Goal: Task Accomplishment & Management: Manage account settings

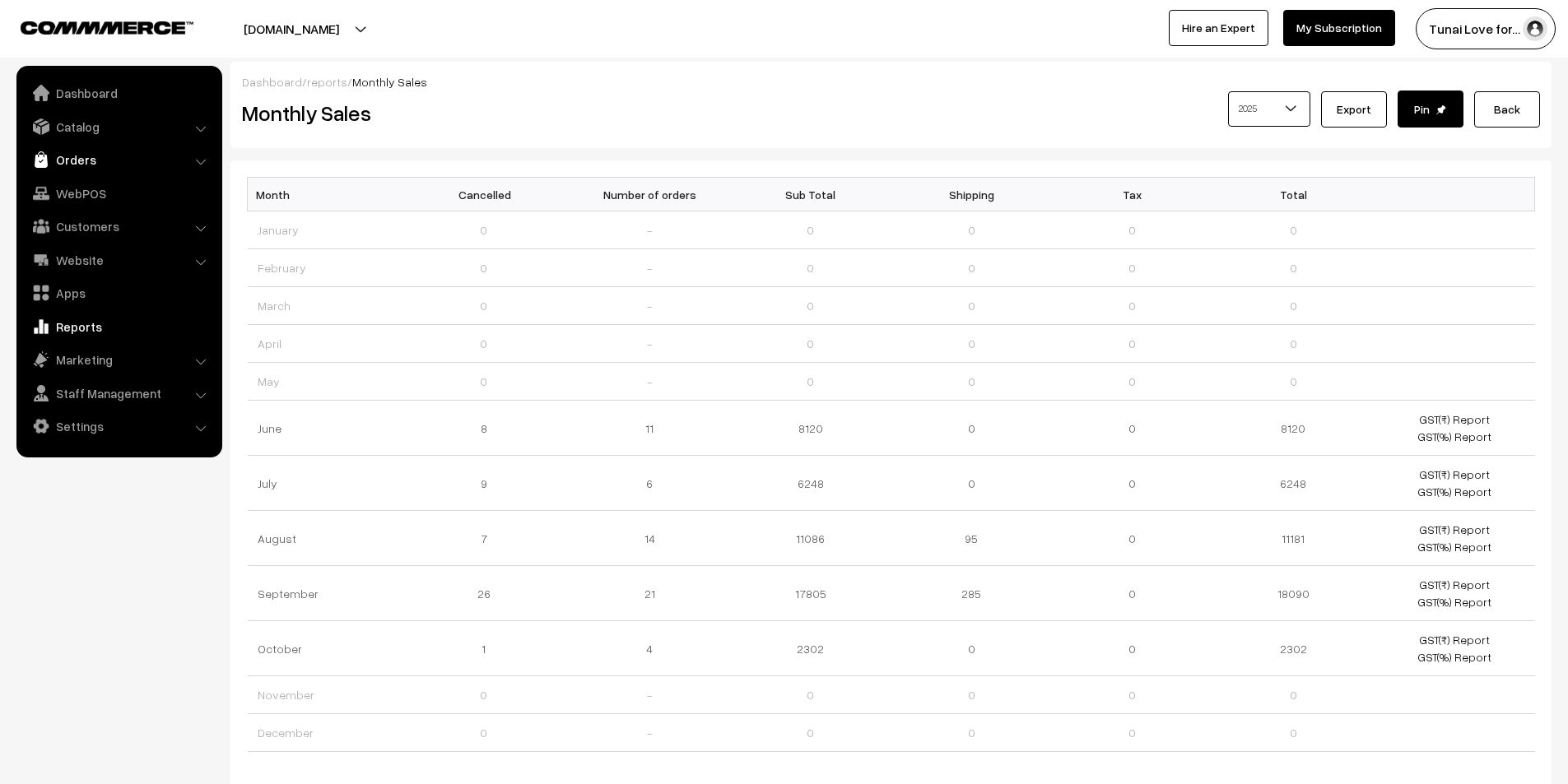
click at [81, 155] on link "Orders" at bounding box center [118, 160] width 196 height 30
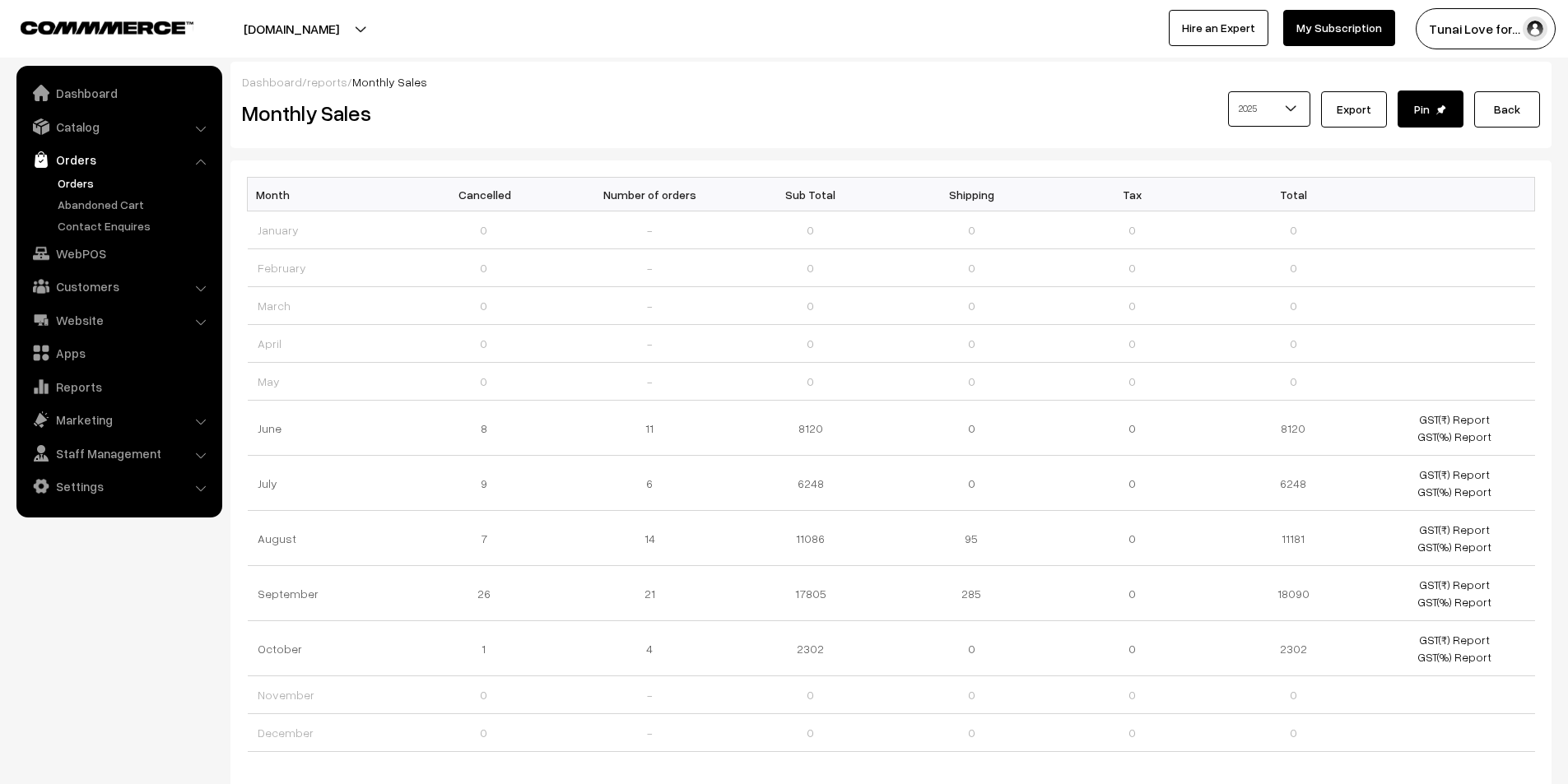
click at [82, 182] on link "Orders" at bounding box center [134, 182] width 163 height 18
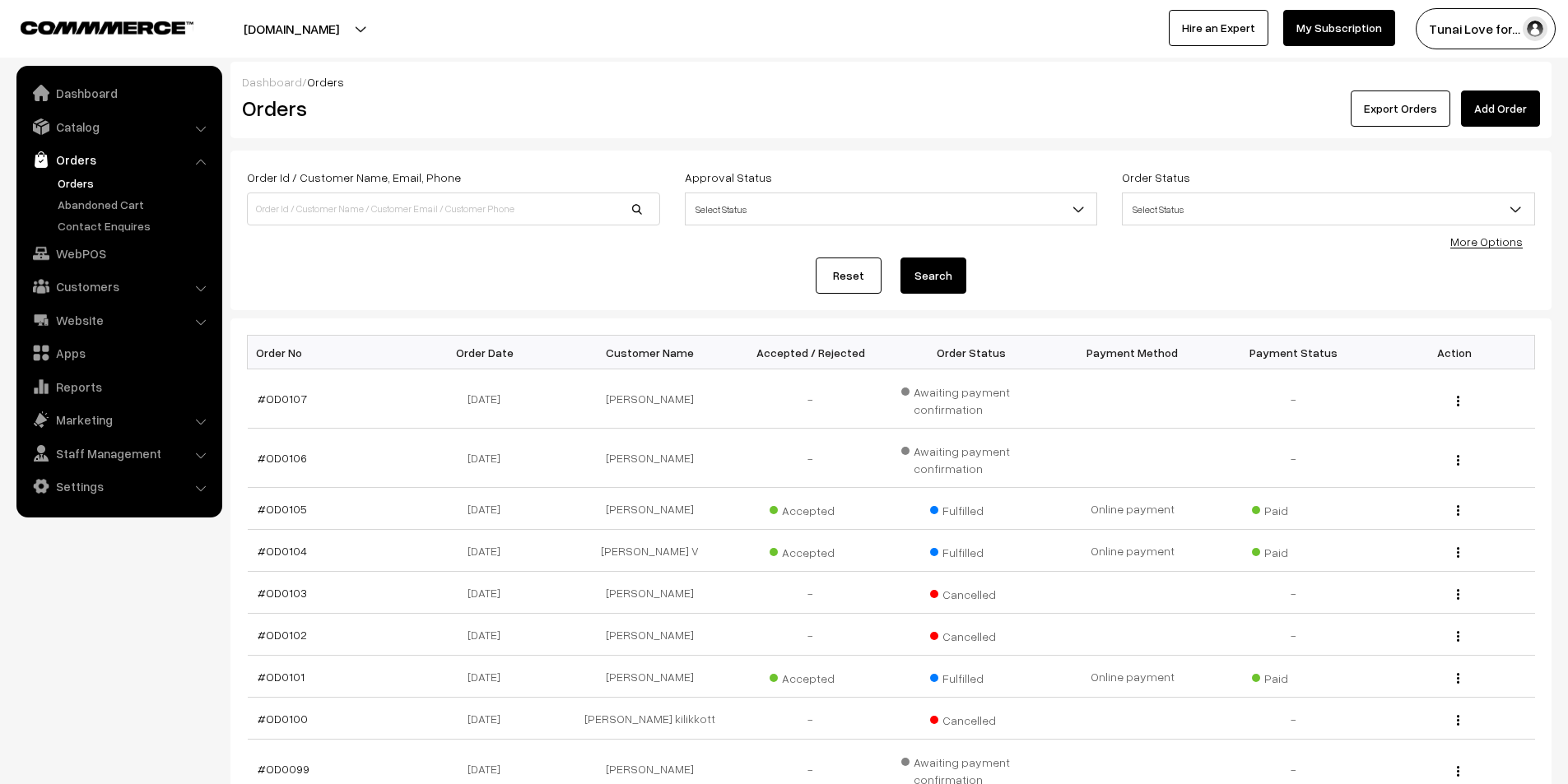
click at [74, 179] on link "Orders" at bounding box center [134, 182] width 163 height 18
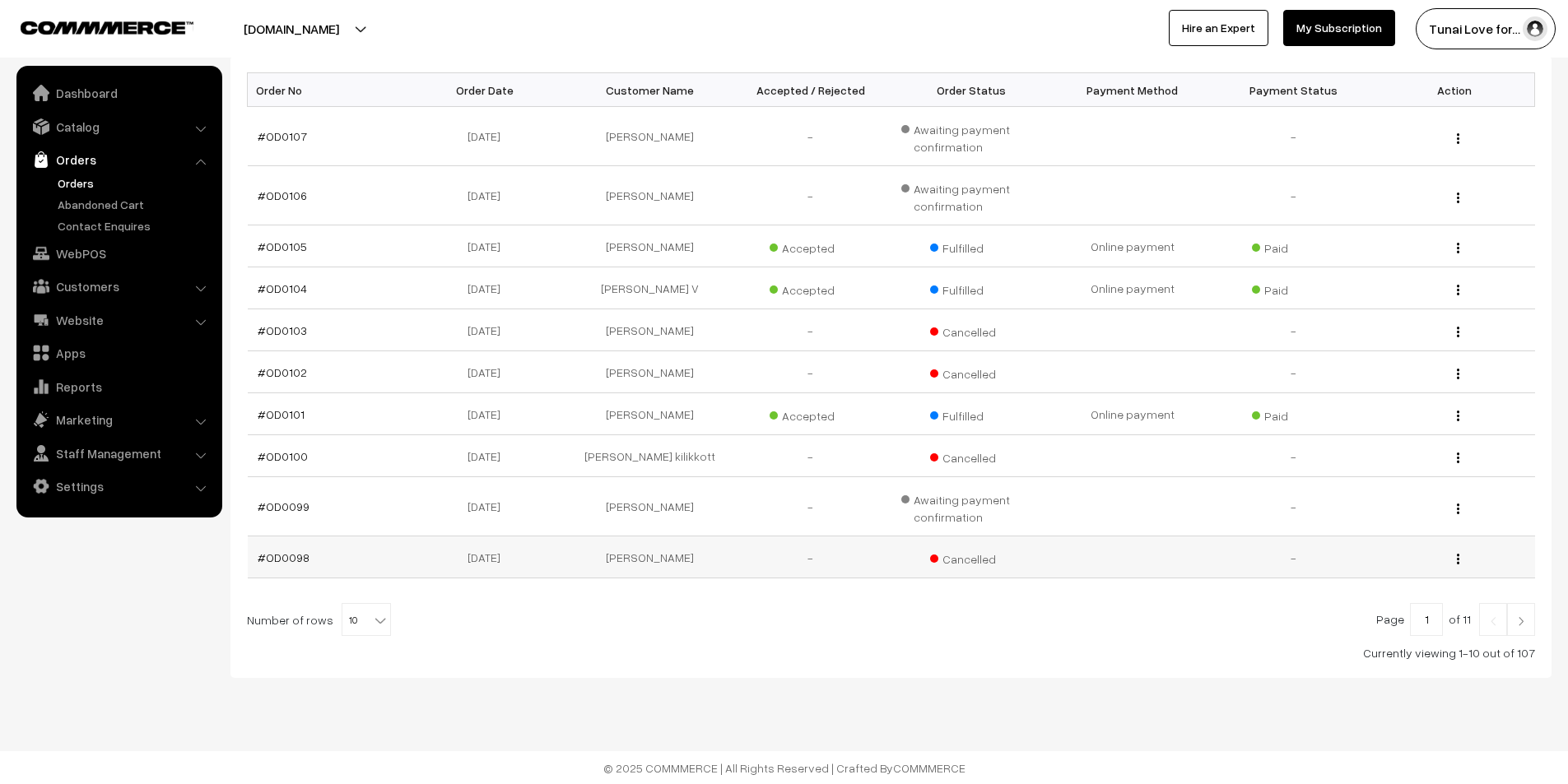
scroll to position [264, 0]
click at [372, 627] on b at bounding box center [380, 620] width 17 height 17
select select "40"
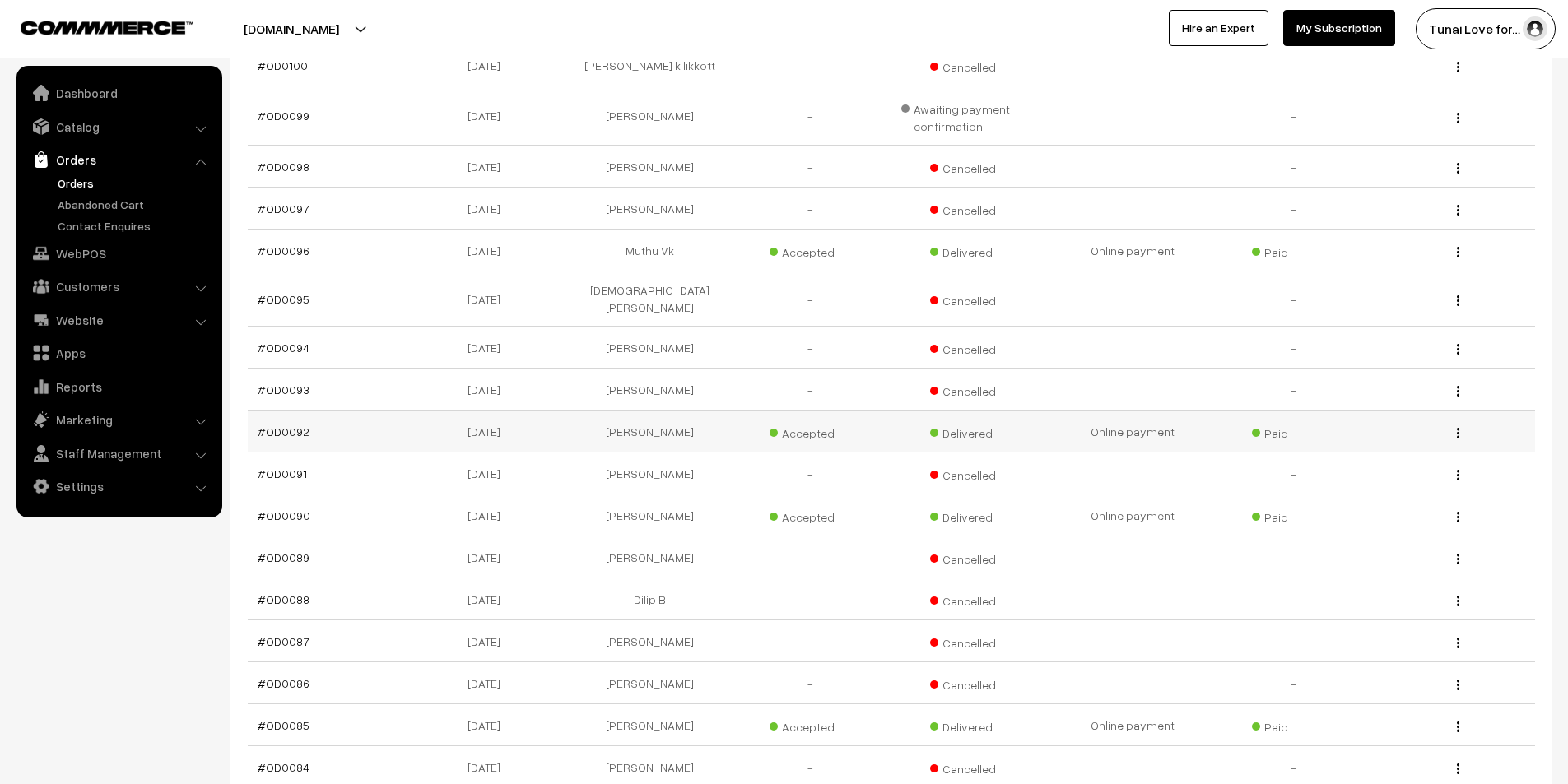
scroll to position [658, 0]
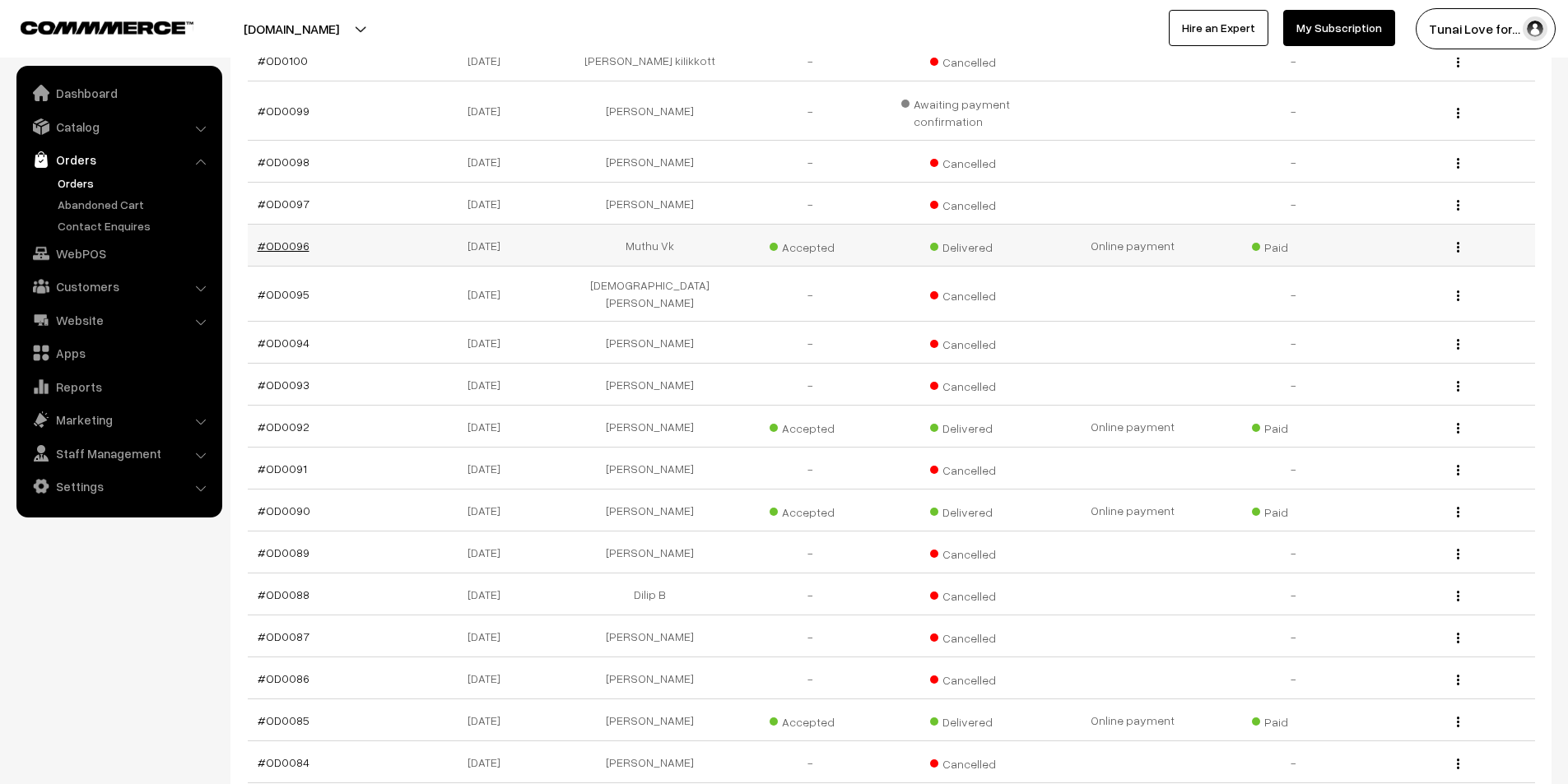
click at [295, 247] on link "#OD0096" at bounding box center [284, 245] width 52 height 14
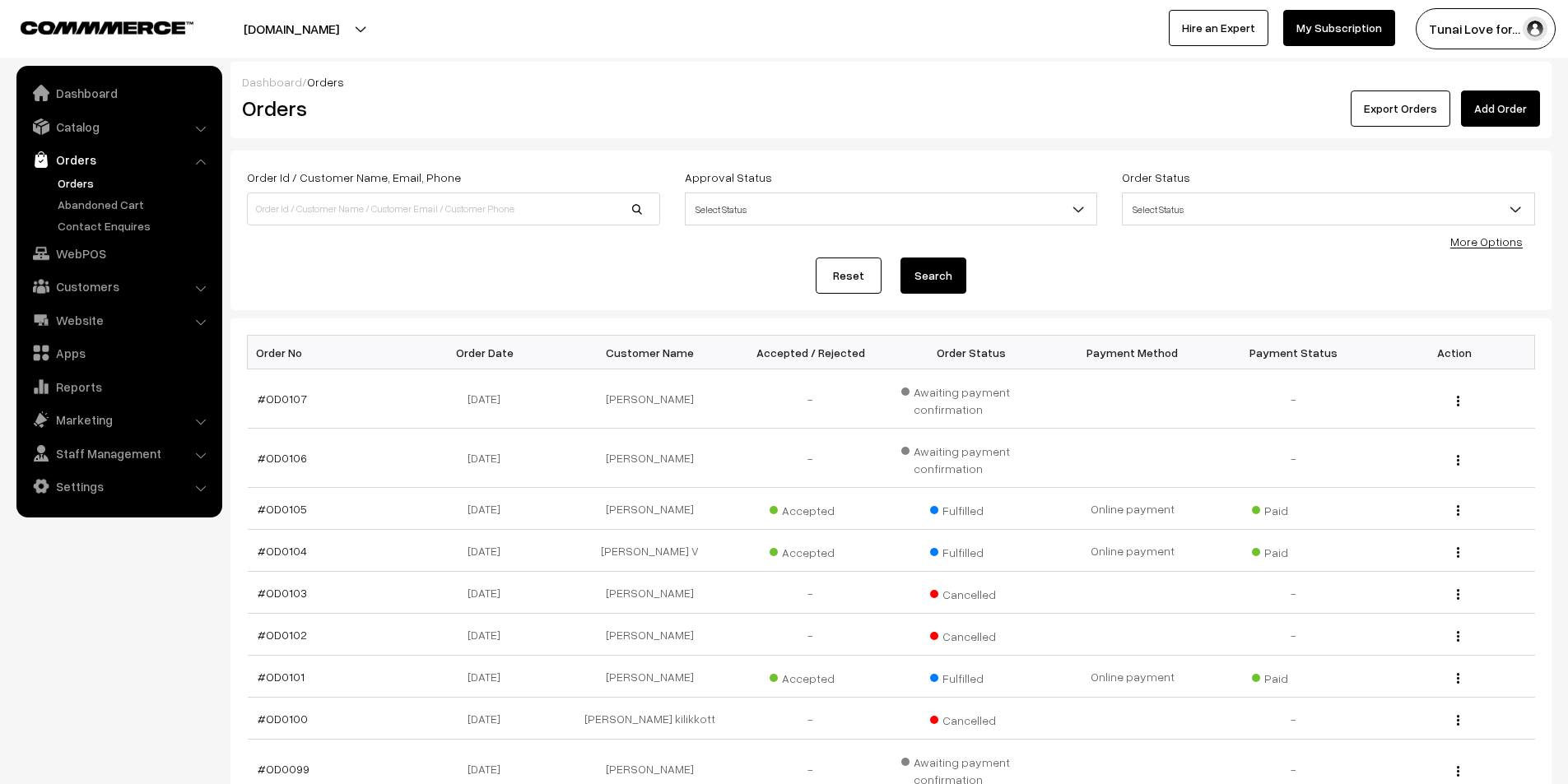
scroll to position [658, 0]
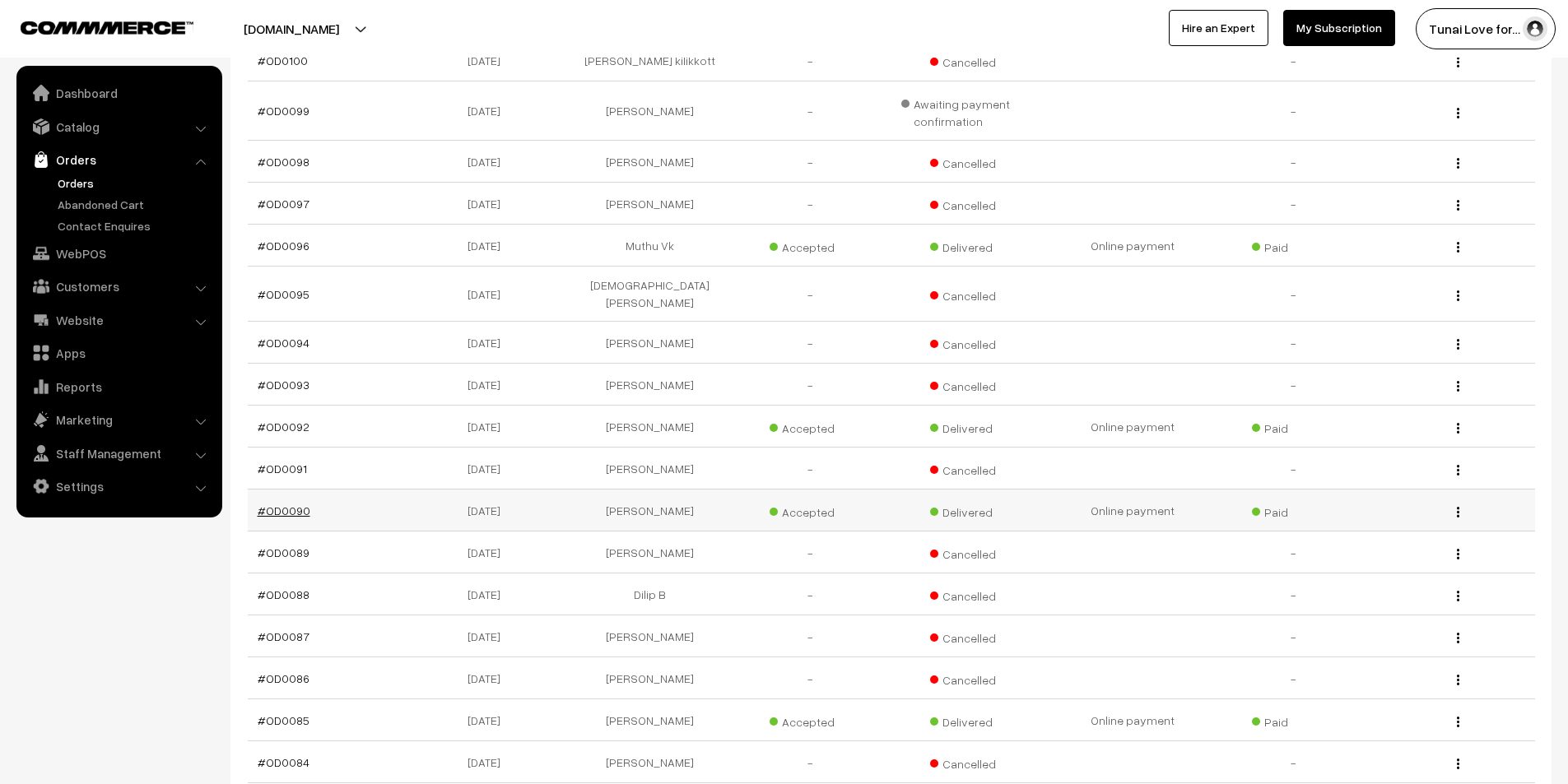
click at [287, 504] on link "#OD0090" at bounding box center [284, 510] width 53 height 14
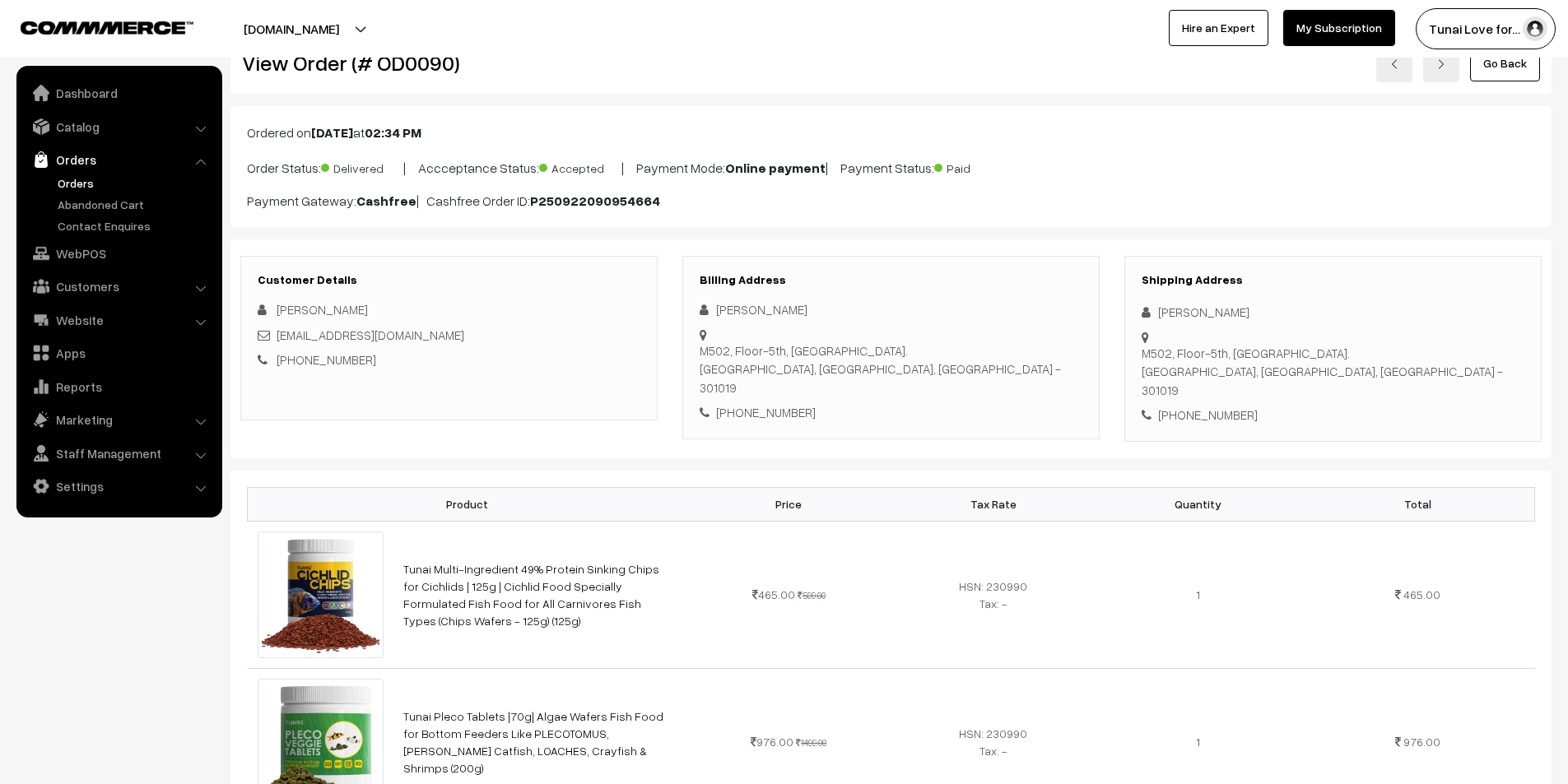
scroll to position [165, 0]
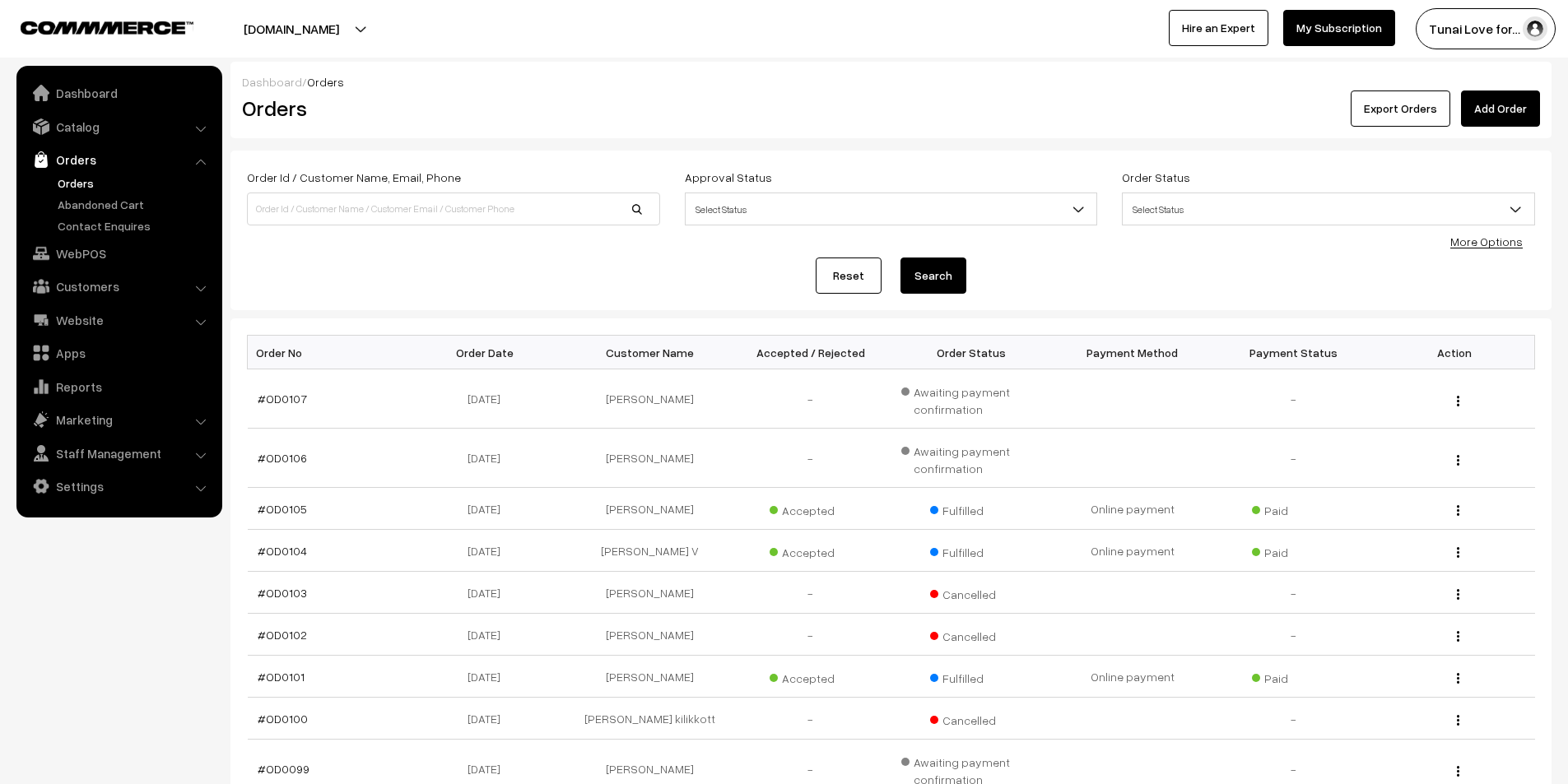
scroll to position [658, 0]
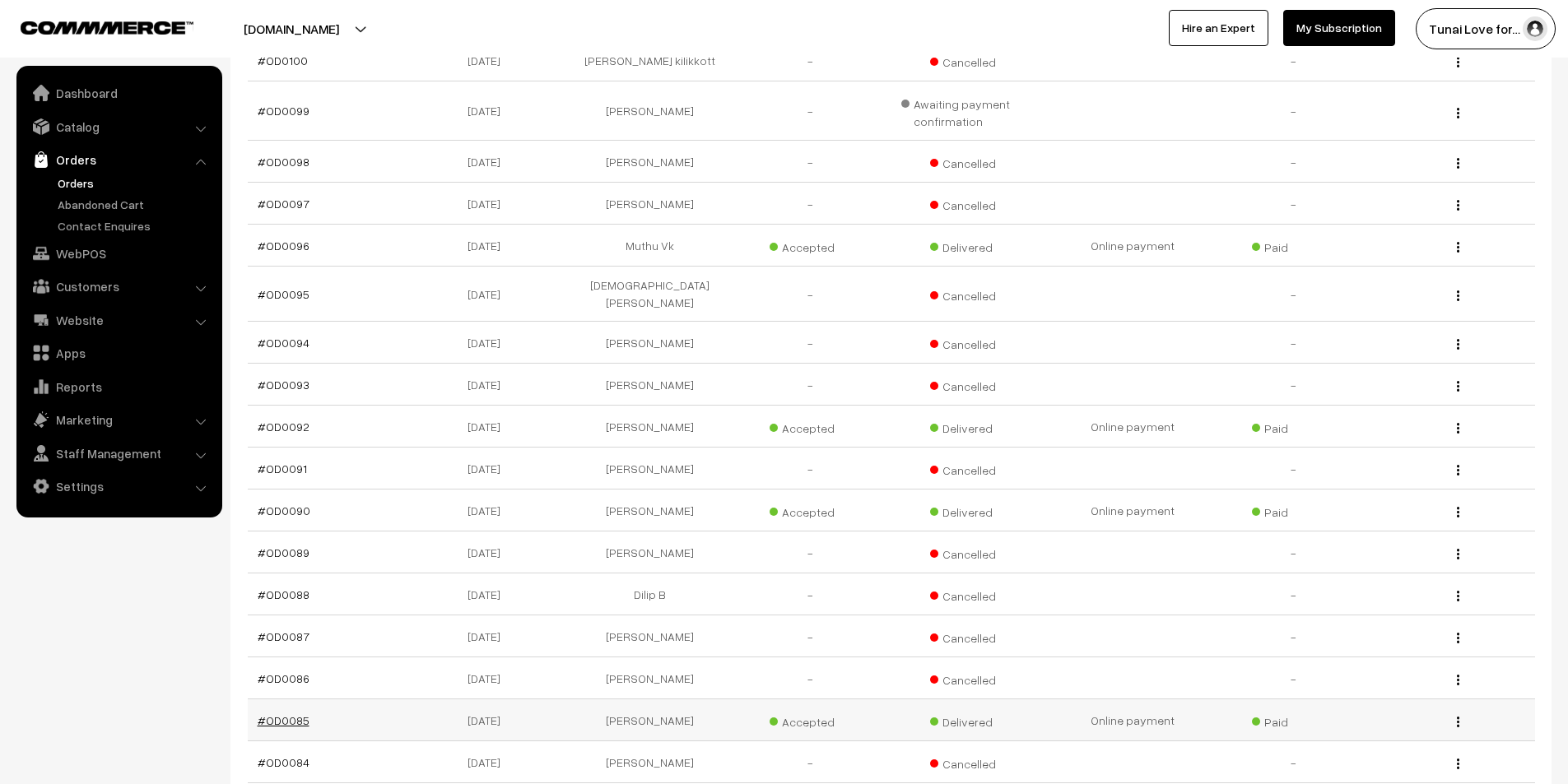
click at [280, 713] on link "#OD0085" at bounding box center [284, 720] width 52 height 14
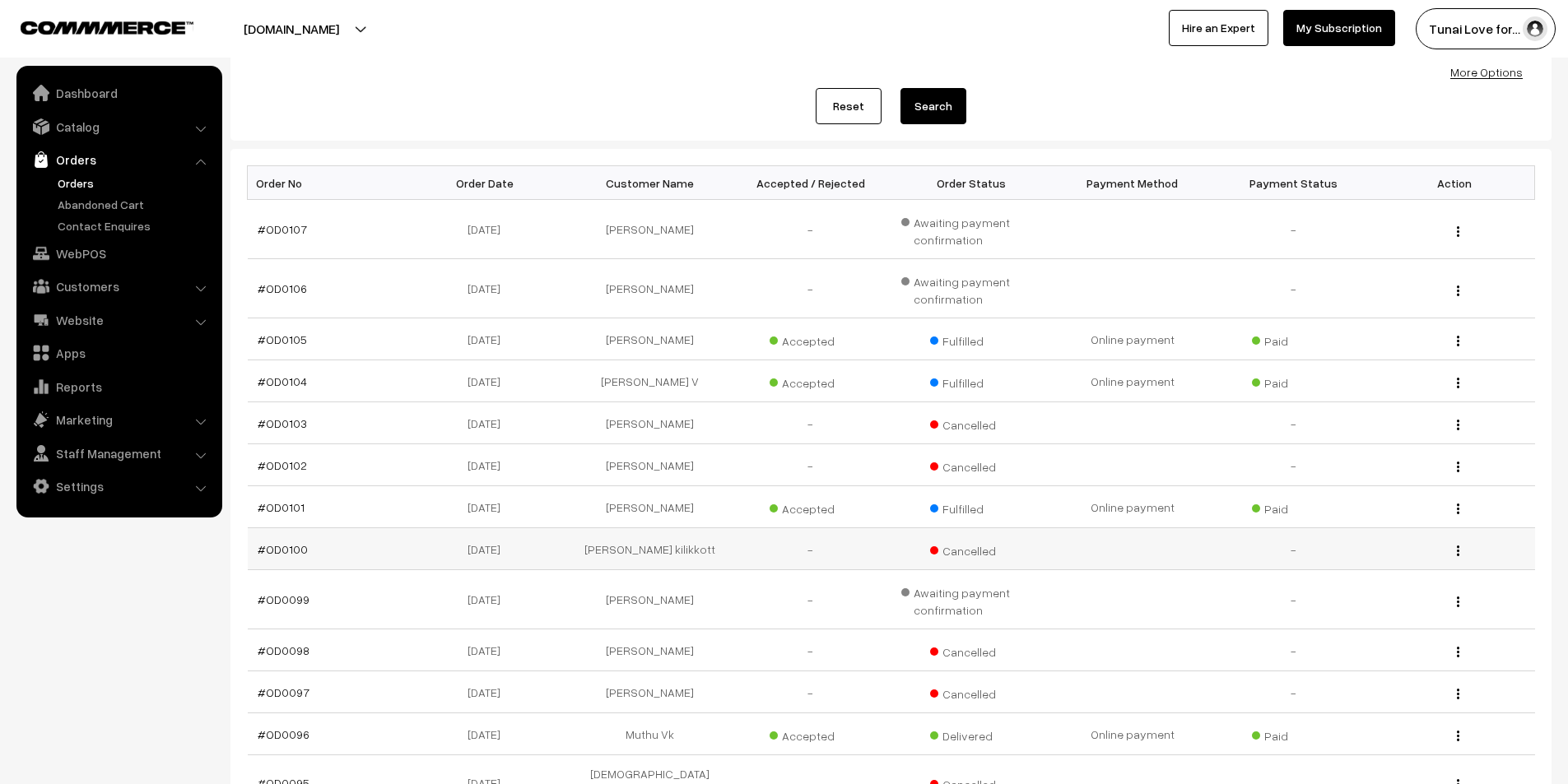
scroll to position [82, 0]
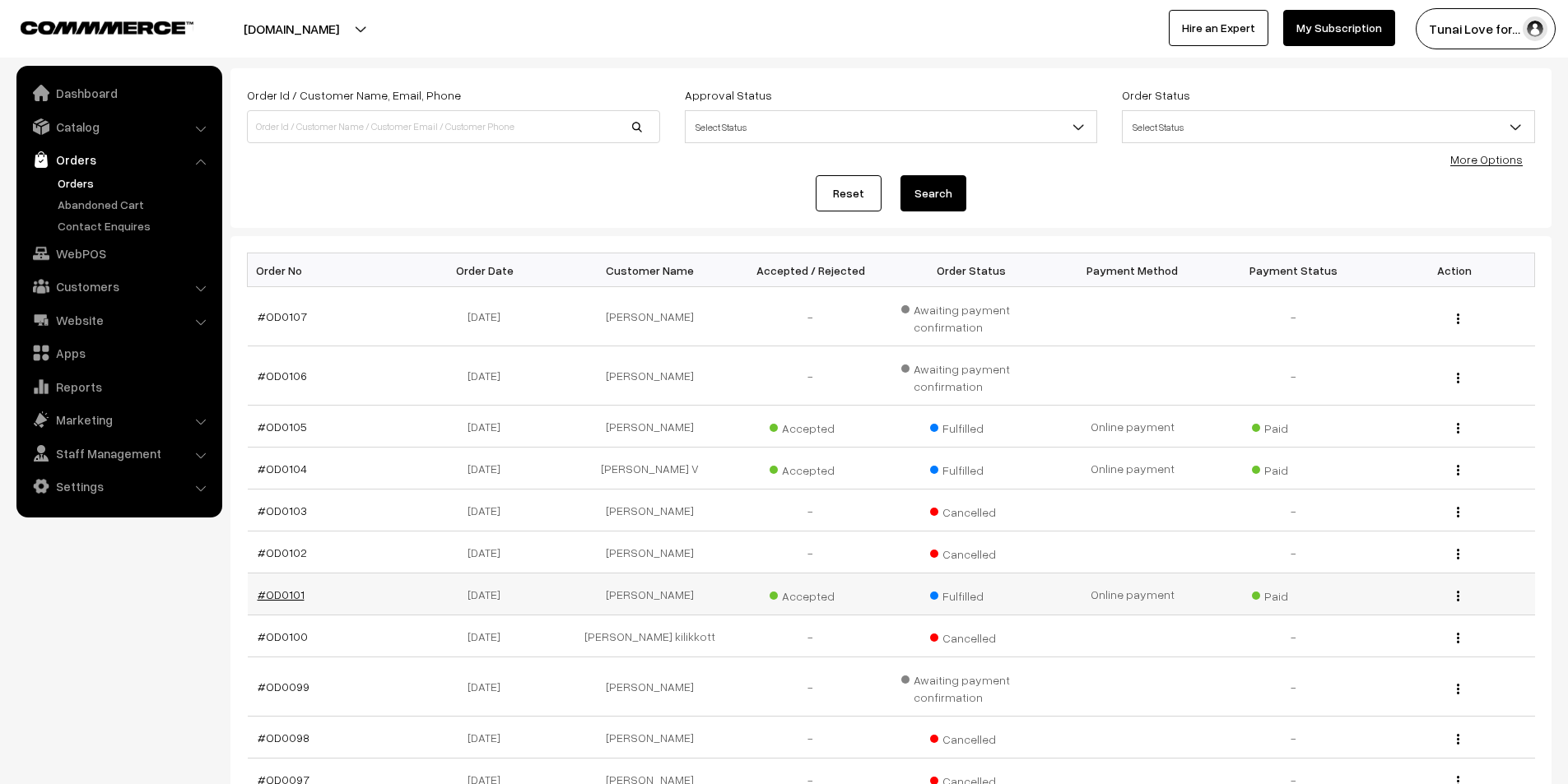
click at [295, 599] on link "#OD0101" at bounding box center [281, 594] width 47 height 14
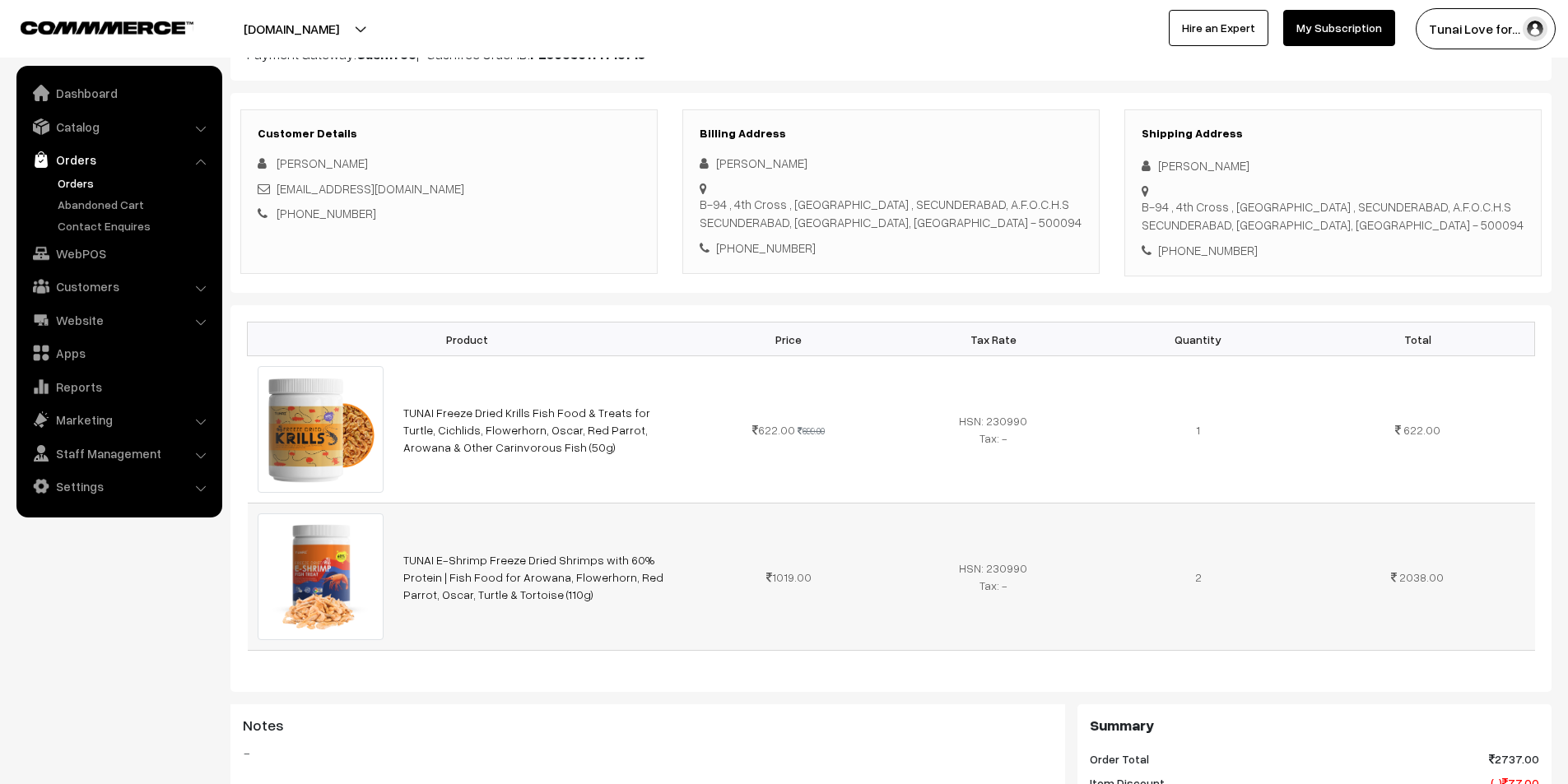
scroll to position [247, 0]
